Goal: Transaction & Acquisition: Purchase product/service

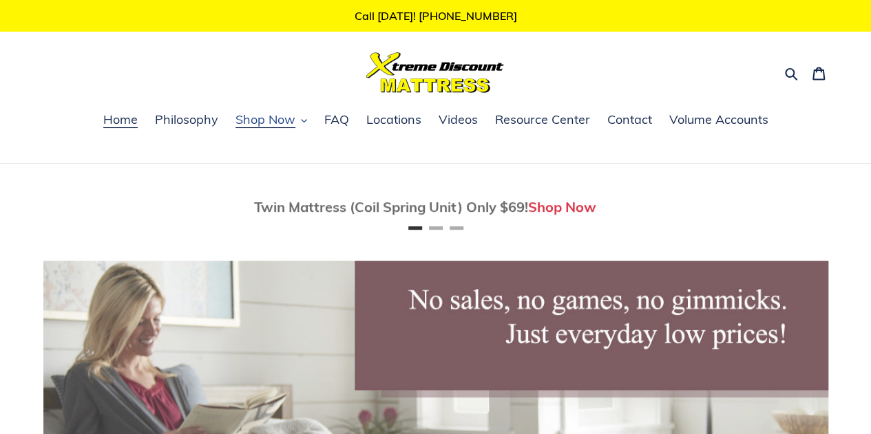
click at [278, 118] on span "Shop Now" at bounding box center [265, 120] width 60 height 17
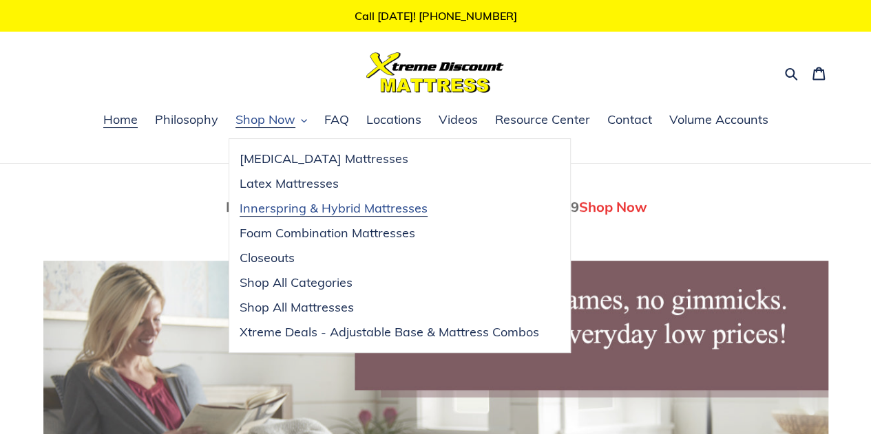
scroll to position [0, 785]
click at [295, 278] on span "Shop All Categories" at bounding box center [296, 283] width 113 height 17
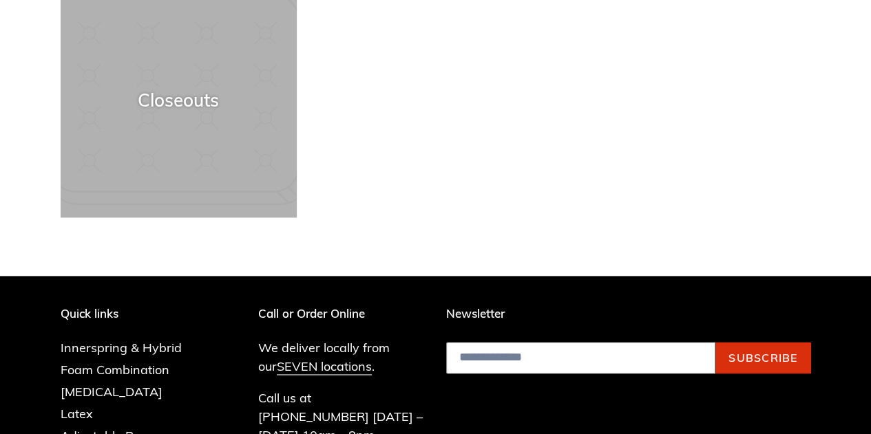
scroll to position [799, 0]
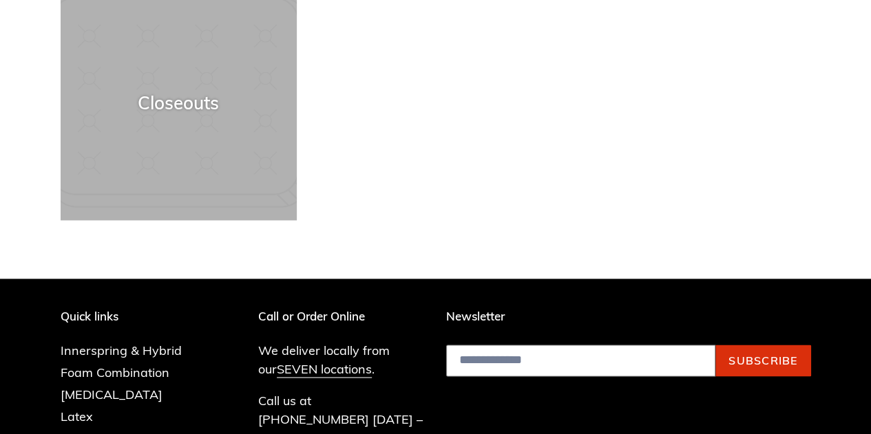
click at [301, 268] on div "Collections Innerspring & Hybrid Mattresses Latex Mattresses Memory Foam Mattre…" at bounding box center [435, 5] width 871 height 1281
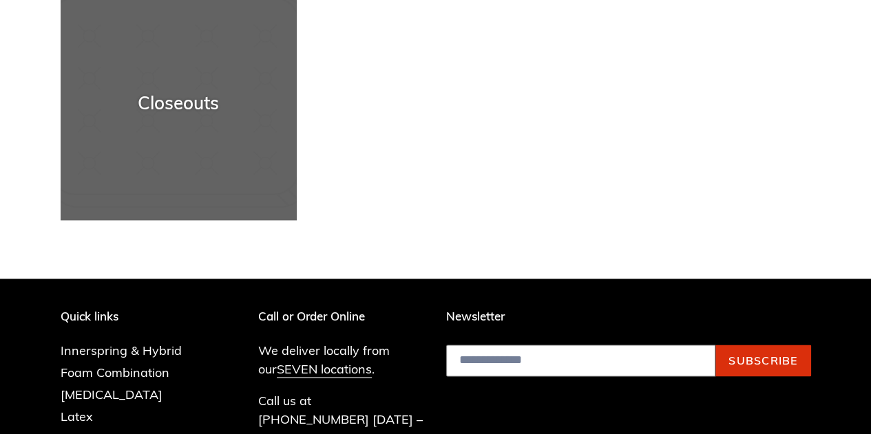
click at [271, 220] on div "Closeouts" at bounding box center [179, 220] width 236 height 0
click at [260, 220] on div "Closeouts" at bounding box center [179, 220] width 236 height 0
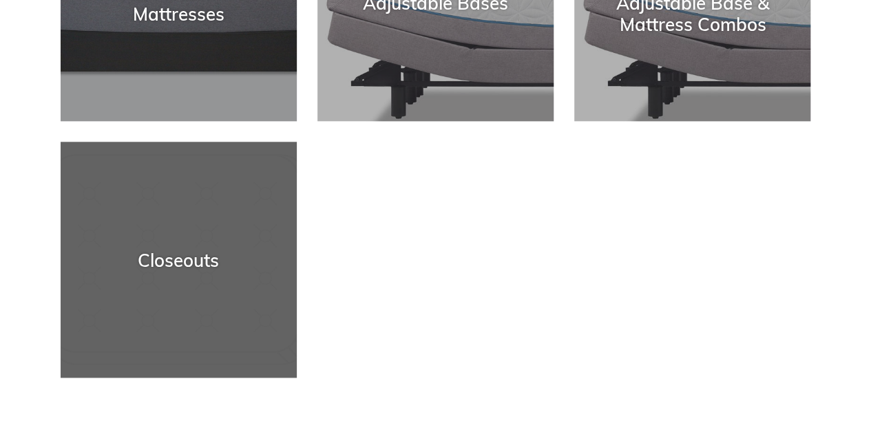
scroll to position [642, 0]
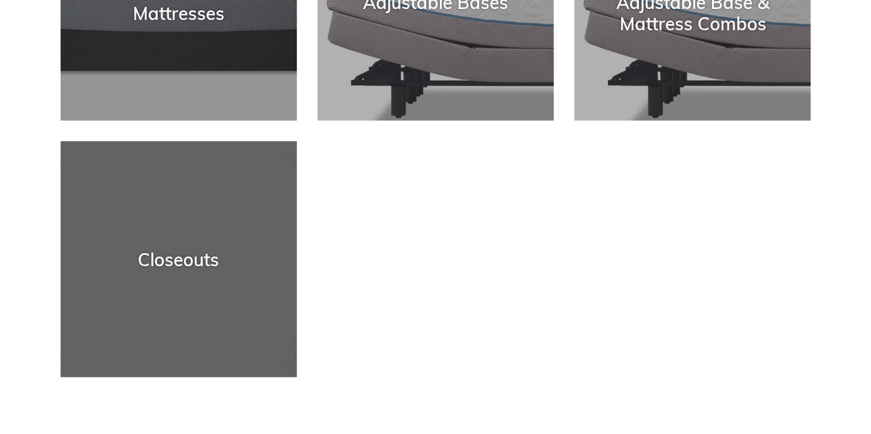
click at [220, 249] on div "Closeouts" at bounding box center [179, 259] width 236 height 21
click at [192, 249] on div "Closeouts" at bounding box center [179, 259] width 236 height 21
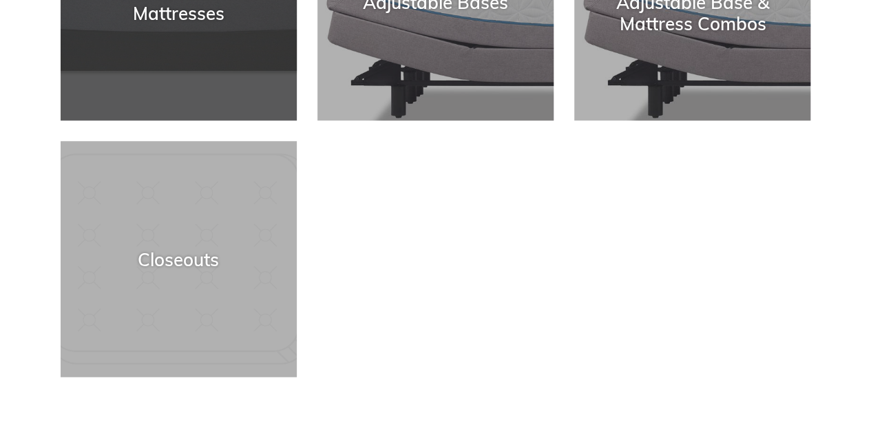
click at [193, 13] on div "Foam Combination Mattresses" at bounding box center [179, 2] width 236 height 43
drag, startPoint x: 193, startPoint y: 13, endPoint x: 191, endPoint y: 5, distance: 8.7
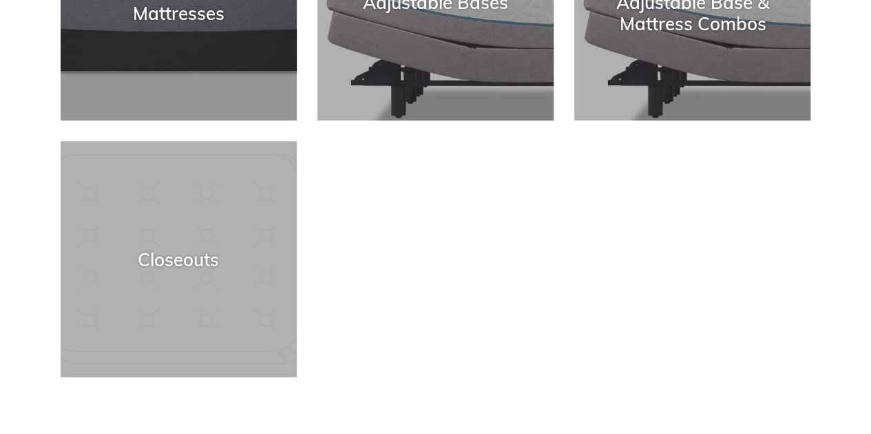
drag, startPoint x: 191, startPoint y: 5, endPoint x: 377, endPoint y: 207, distance: 274.8
click at [377, 207] on ul "Innerspring & Hybrid Mattresses Latex Mattresses Memory Foam Mattresses Foam Co…" at bounding box center [425, 12] width 771 height 771
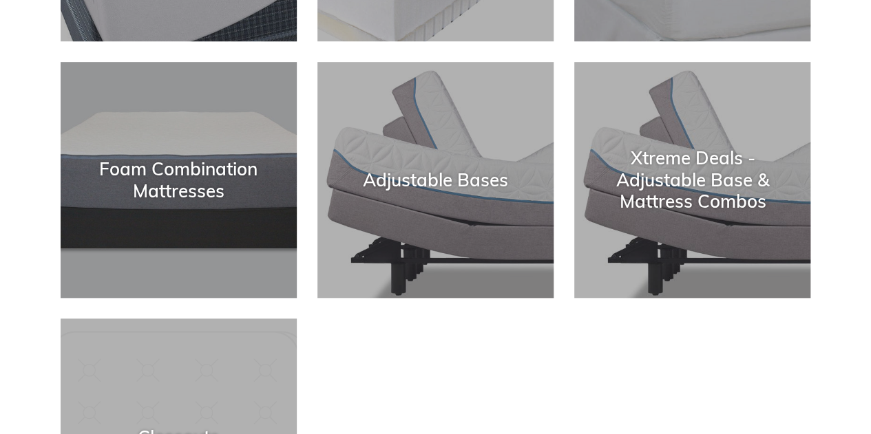
scroll to position [286, 0]
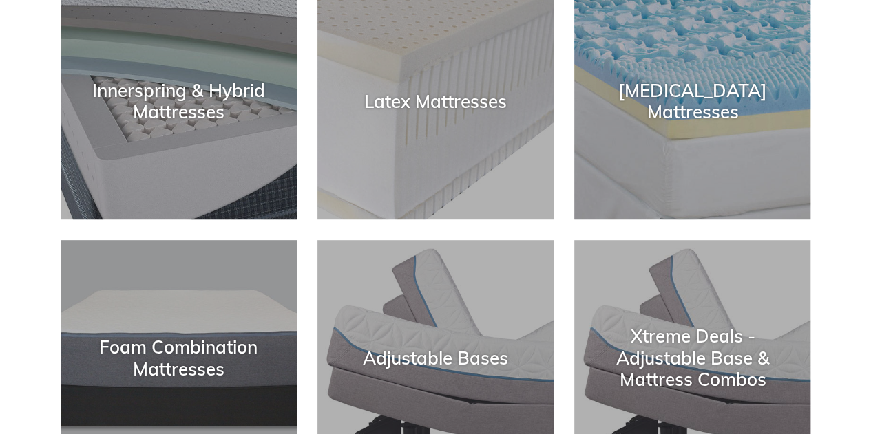
click at [507, 220] on div "Latex Mattresses" at bounding box center [435, 220] width 236 height 0
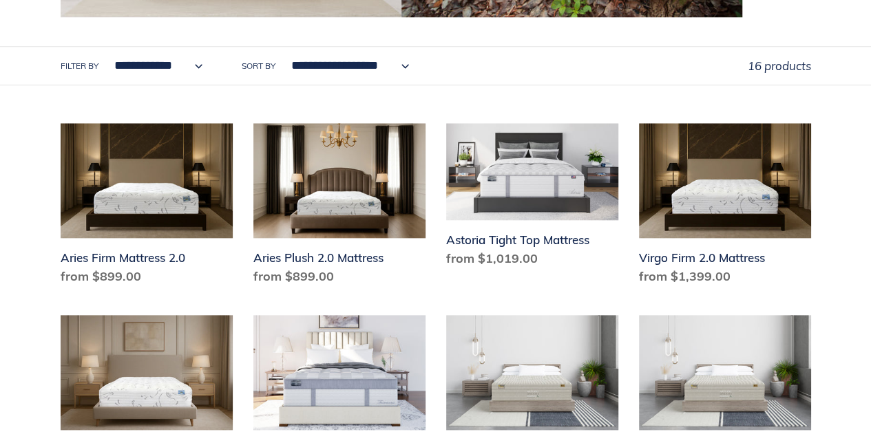
scroll to position [602, 0]
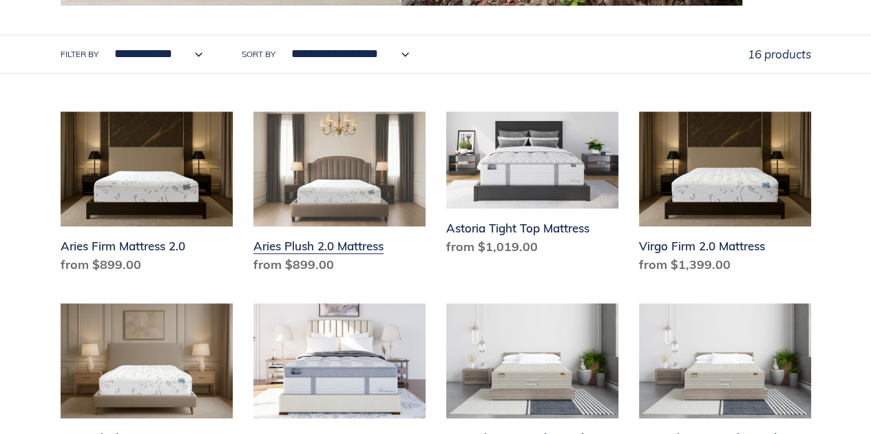
drag, startPoint x: 0, startPoint y: 0, endPoint x: 377, endPoint y: 207, distance: 430.1
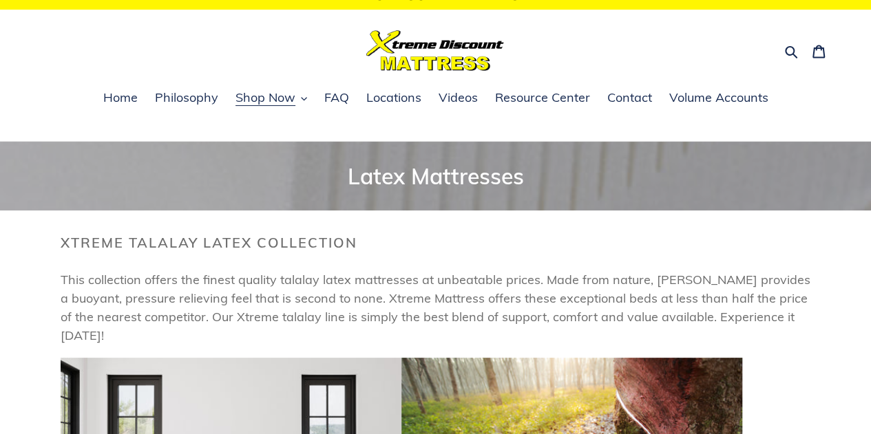
scroll to position [0, 0]
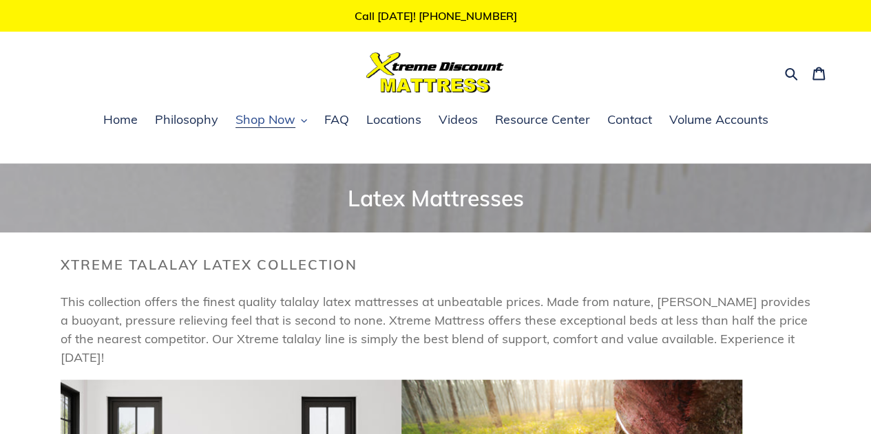
click at [285, 125] on span "Shop Now" at bounding box center [265, 120] width 60 height 17
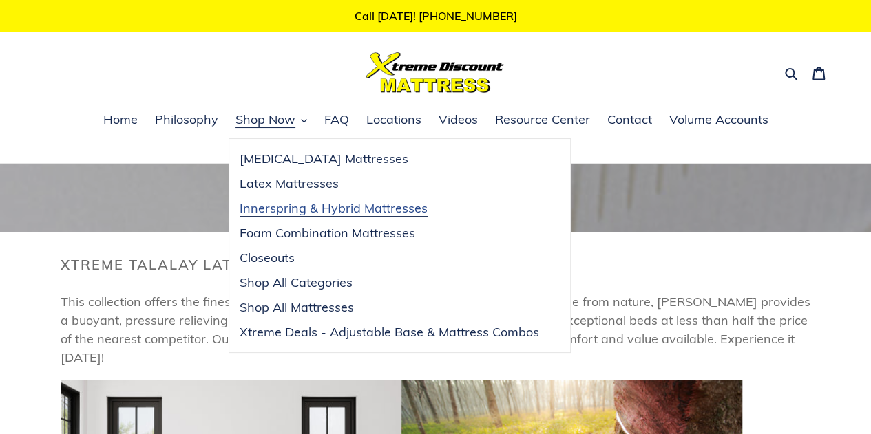
click at [380, 213] on span "Innerspring & Hybrid Mattresses" at bounding box center [334, 208] width 188 height 17
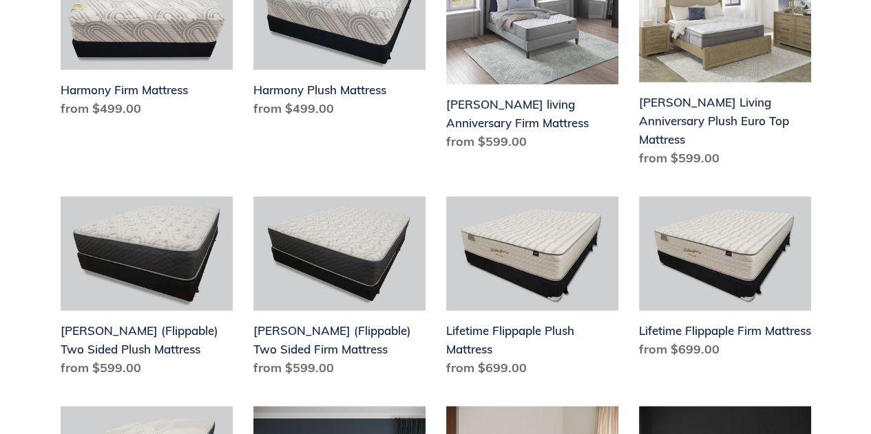
scroll to position [1399, 0]
